Goal: Information Seeking & Learning: Learn about a topic

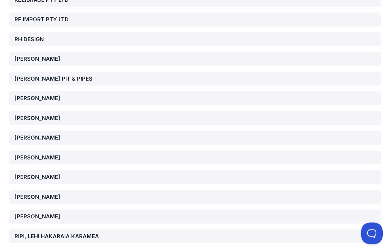
scroll to position [58053, 0]
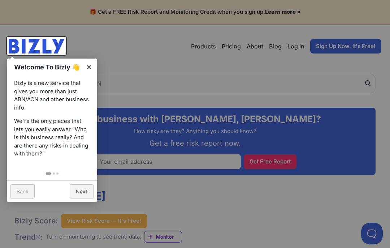
click at [84, 186] on link "Next" at bounding box center [82, 191] width 24 height 14
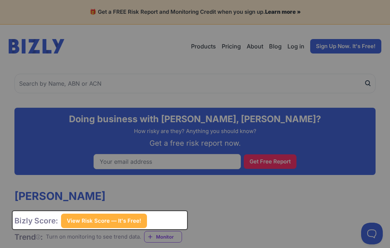
scroll to position [107, 0]
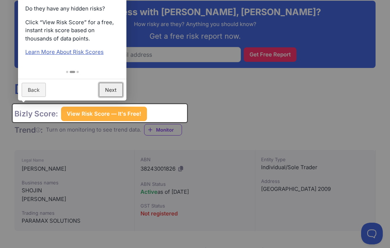
click at [112, 90] on link "Next" at bounding box center [111, 90] width 24 height 14
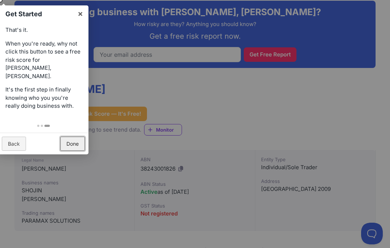
click at [77, 137] on link "Done" at bounding box center [72, 144] width 25 height 14
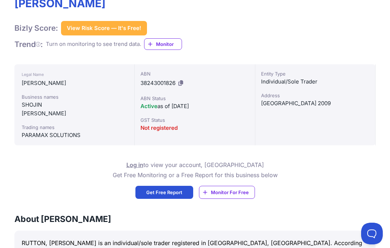
scroll to position [192, 0]
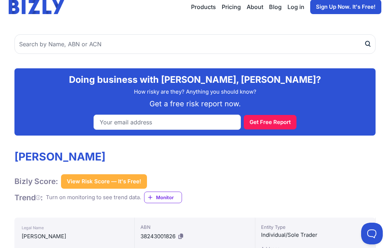
scroll to position [39, 0]
